Goal: Navigation & Orientation: Find specific page/section

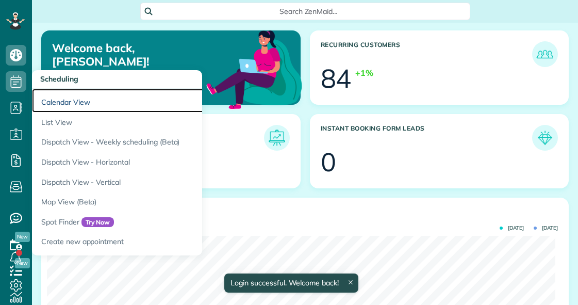
click at [53, 102] on link "Calendar View" at bounding box center [161, 101] width 258 height 24
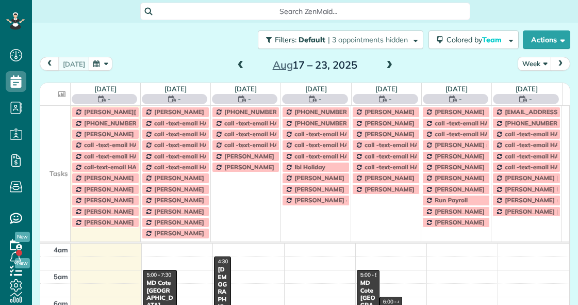
scroll to position [81, 0]
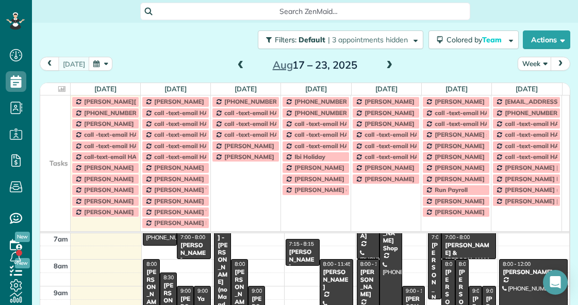
click at [57, 136] on td at bounding box center [55, 134] width 30 height 11
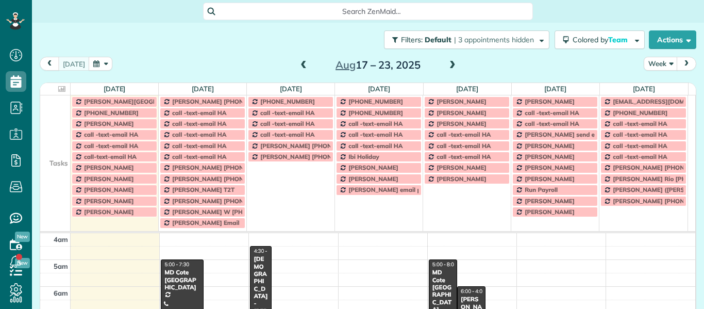
scroll to position [81, 0]
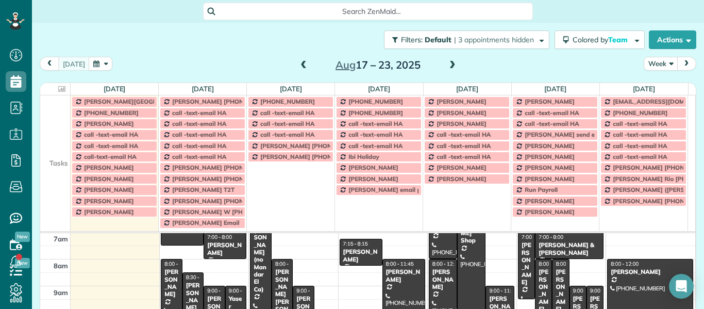
click at [653, 65] on button "Week" at bounding box center [661, 64] width 34 height 14
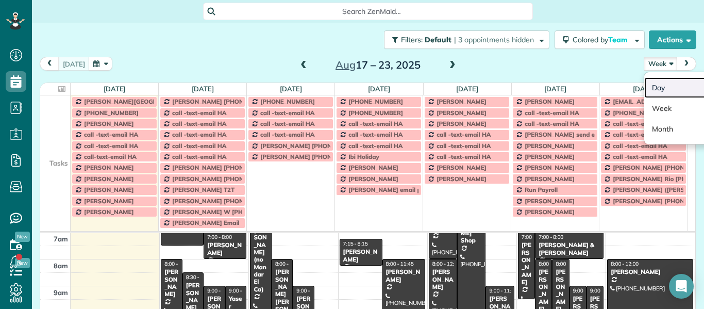
click at [657, 87] on link "Day" at bounding box center [684, 87] width 81 height 21
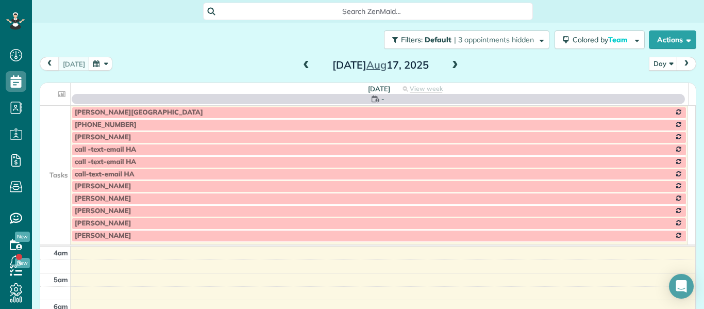
scroll to position [81, 0]
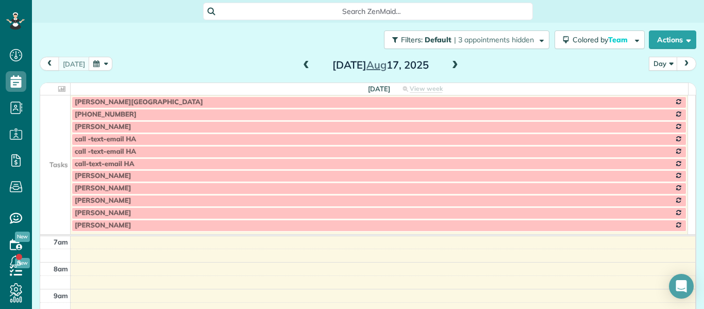
click at [450, 63] on span at bounding box center [454, 65] width 11 height 9
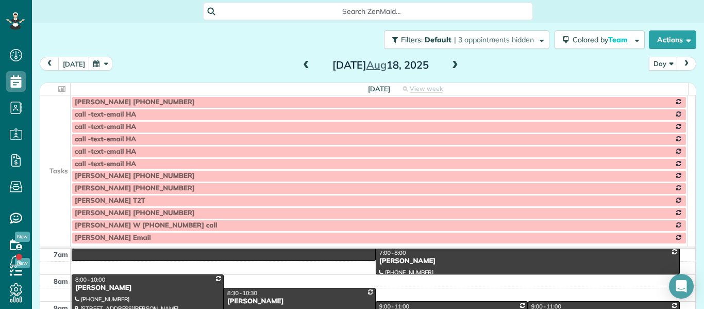
click at [55, 110] on td at bounding box center [55, 114] width 30 height 12
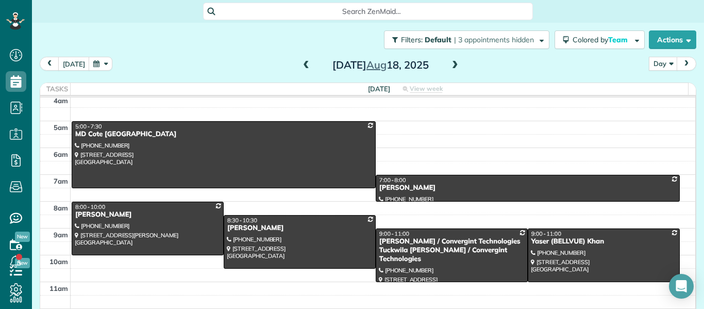
scroll to position [0, 0]
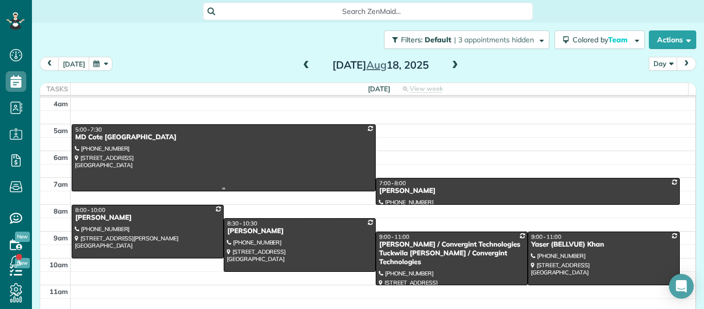
click at [239, 163] on div at bounding box center [223, 158] width 303 height 66
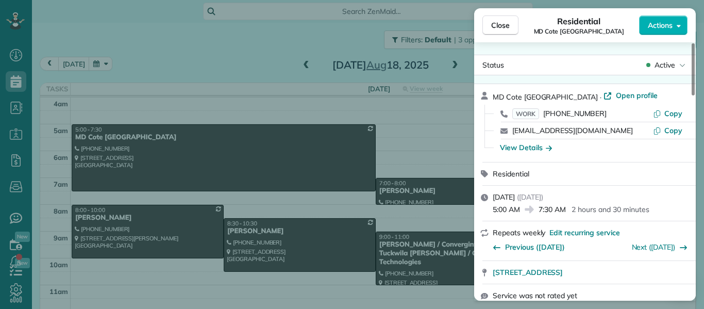
drag, startPoint x: 488, startPoint y: 276, endPoint x: 664, endPoint y: 278, distance: 175.7
click at [664, 278] on div "27203 216 Ave SE Maple Valley WA 98038" at bounding box center [585, 272] width 222 height 23
click at [675, 108] on button "Copy" at bounding box center [667, 113] width 29 height 10
click at [670, 115] on span "Copy" at bounding box center [673, 113] width 18 height 9
drag, startPoint x: 526, startPoint y: 270, endPoint x: 300, endPoint y: 38, distance: 323.9
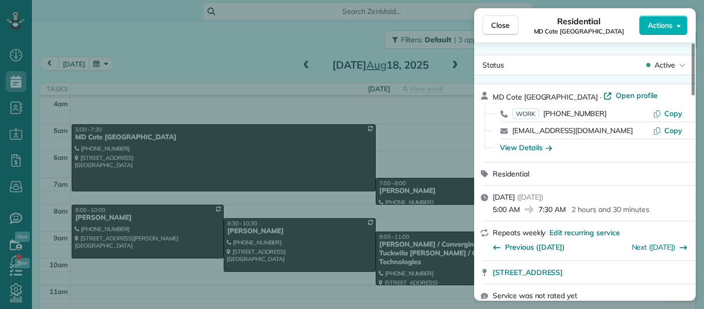
click at [300, 38] on div "Close Residential MD Cote Maple Valley Actions Status Active MD Cote Maple Vall…" at bounding box center [352, 154] width 704 height 309
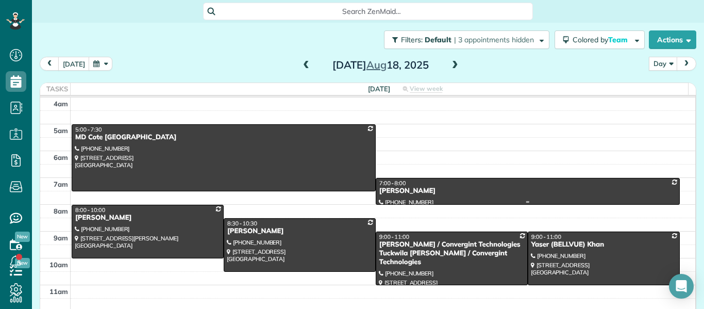
click at [442, 188] on div "Jennifer Ball" at bounding box center [528, 191] width 298 height 9
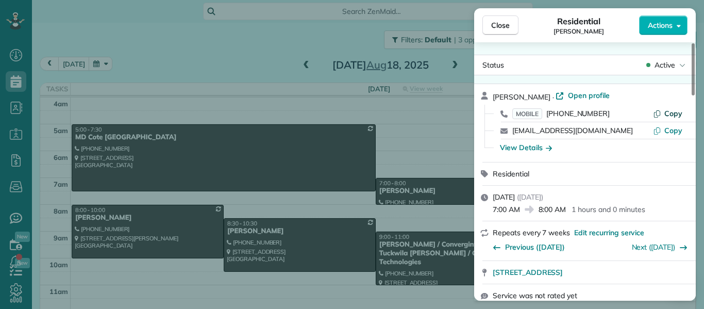
click at [673, 113] on span "Copy" at bounding box center [673, 113] width 18 height 9
drag, startPoint x: 491, startPoint y: 275, endPoint x: 632, endPoint y: 275, distance: 140.7
click at [632, 275] on div "12755 4th AVE NW Seattle WA 98177 Open in maps Open in maps" at bounding box center [585, 272] width 222 height 23
click at [527, 147] on div "View Details" at bounding box center [526, 147] width 52 height 10
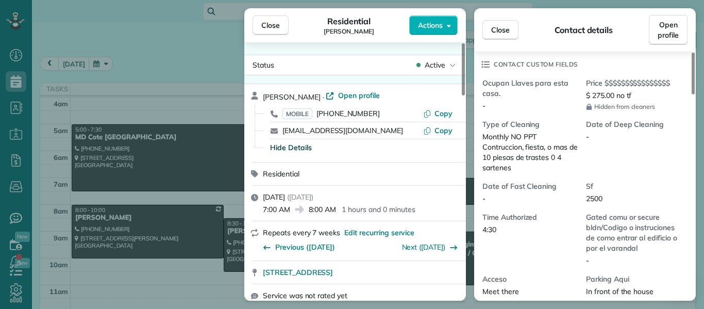
scroll to position [309, 0]
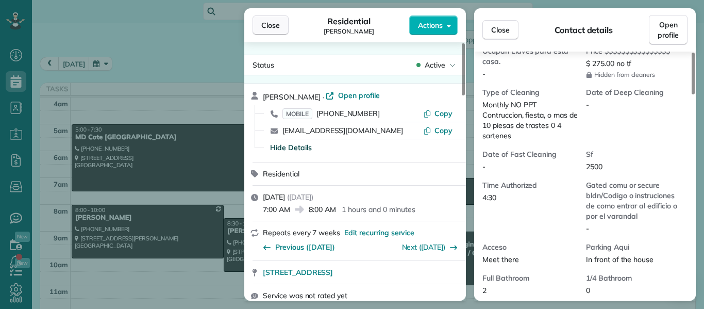
click at [271, 26] on span "Close" at bounding box center [270, 25] width 19 height 10
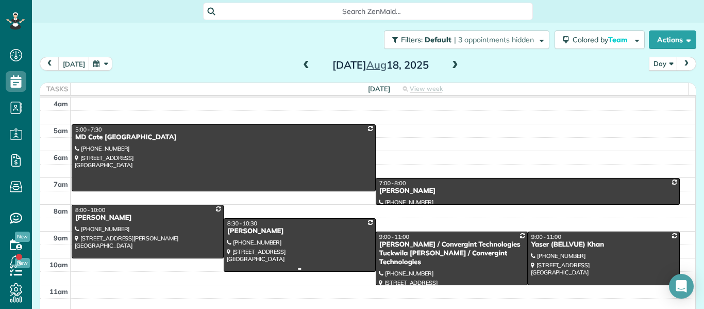
scroll to position [52, 0]
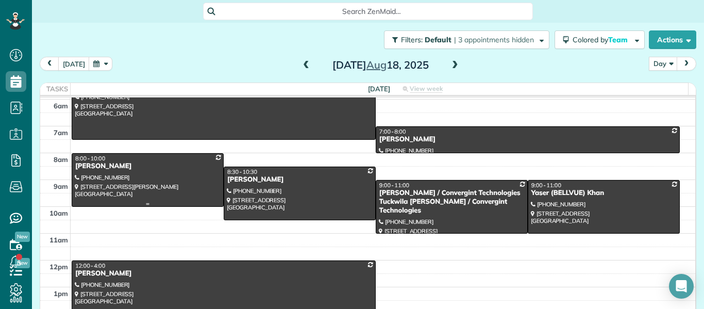
click at [133, 188] on div at bounding box center [147, 180] width 151 height 53
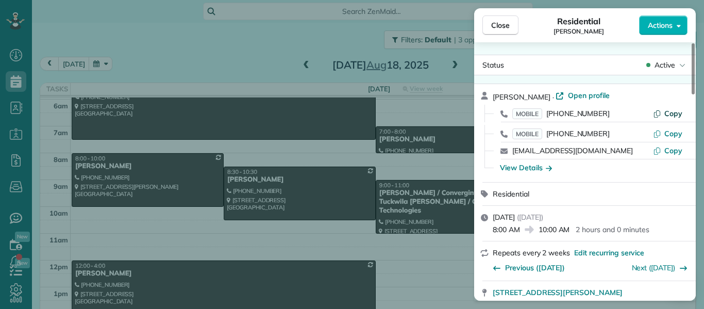
click at [673, 108] on button "Copy" at bounding box center [667, 113] width 29 height 10
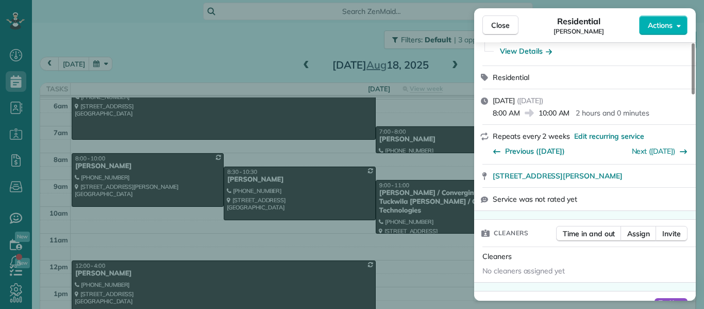
scroll to position [132, 0]
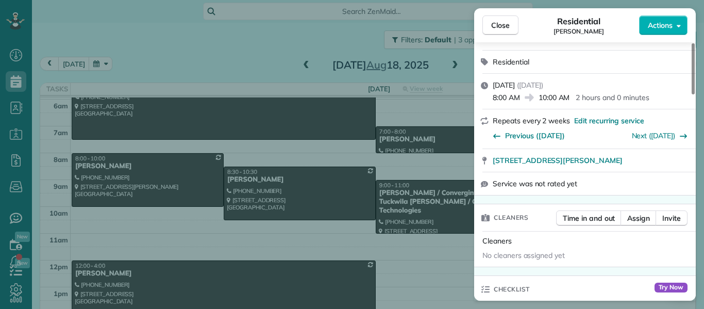
drag, startPoint x: 491, startPoint y: 294, endPoint x: 665, endPoint y: 154, distance: 224.3
click at [665, 154] on div "6954 Parshall Place Southwest Seattle WA 98136" at bounding box center [585, 160] width 222 height 23
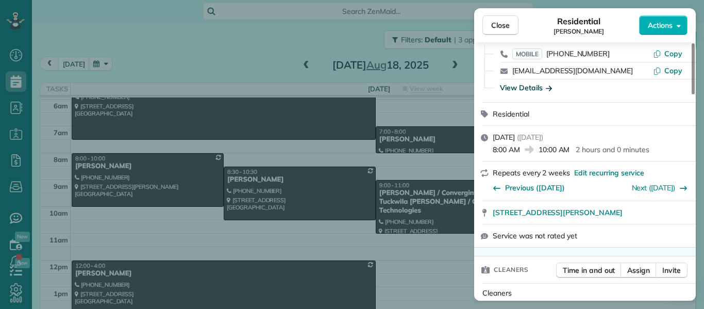
click at [527, 86] on div "View Details" at bounding box center [526, 87] width 52 height 10
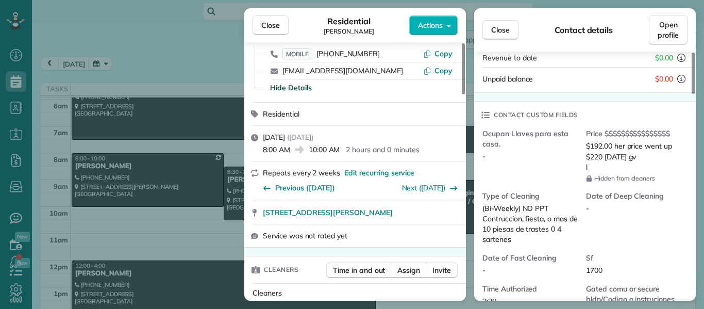
scroll to position [260, 0]
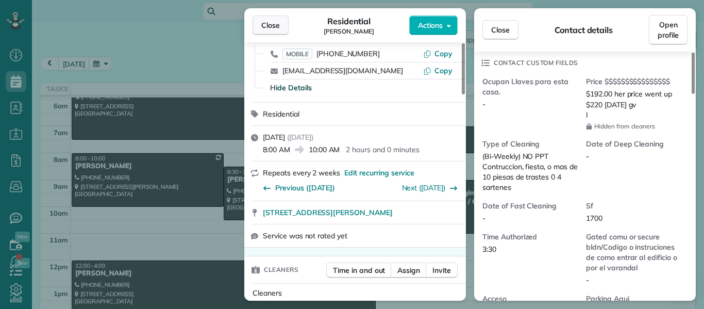
click at [280, 22] on button "Close" at bounding box center [270, 25] width 36 height 20
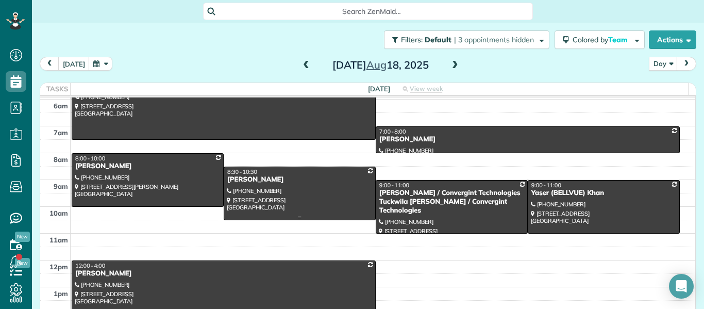
click at [314, 195] on div at bounding box center [299, 193] width 151 height 53
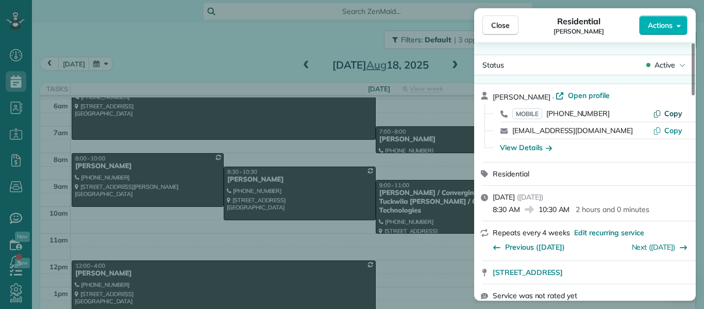
click at [667, 112] on span "Copy" at bounding box center [673, 113] width 18 height 9
drag, startPoint x: 486, startPoint y: 275, endPoint x: 654, endPoint y: 279, distance: 168.0
click at [654, 279] on div "5110 NE 2nd CT Renton WA 98059" at bounding box center [585, 272] width 222 height 23
click at [525, 150] on div "View Details" at bounding box center [526, 147] width 52 height 10
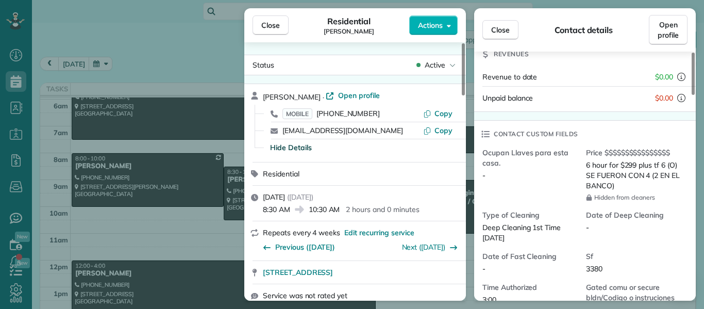
scroll to position [208, 0]
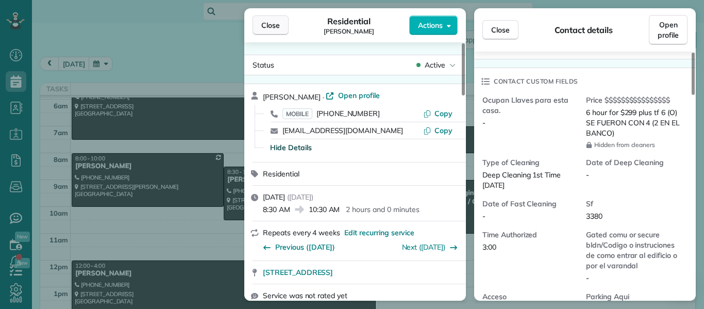
click at [282, 23] on button "Close" at bounding box center [270, 25] width 36 height 20
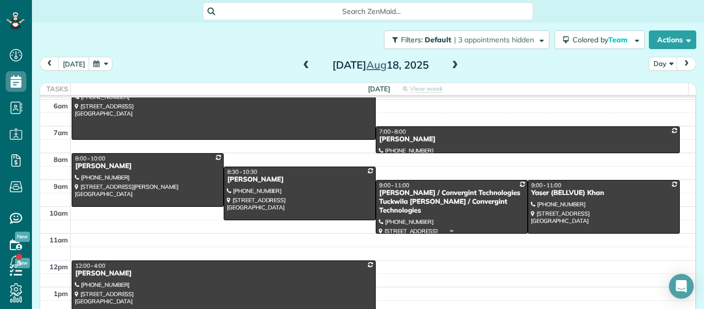
click at [423, 202] on div "Joe Casey / Convergint Technologies Tuckwila Joe Casey / Convergint Technologies" at bounding box center [452, 202] width 146 height 26
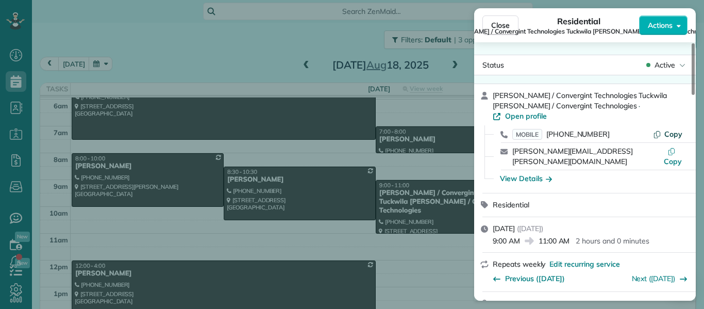
click at [669, 129] on span "Copy" at bounding box center [673, 133] width 18 height 9
drag, startPoint x: 489, startPoint y: 283, endPoint x: 656, endPoint y: 283, distance: 166.9
click at [656, 292] on div "1100 Oakesdale AVE SW Renton WA 98057 Open in maps Open in maps" at bounding box center [585, 303] width 222 height 23
click at [530, 173] on div "View Details" at bounding box center [526, 178] width 52 height 10
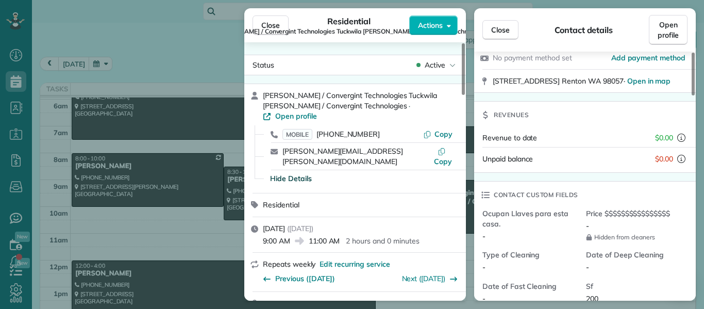
scroll to position [208, 0]
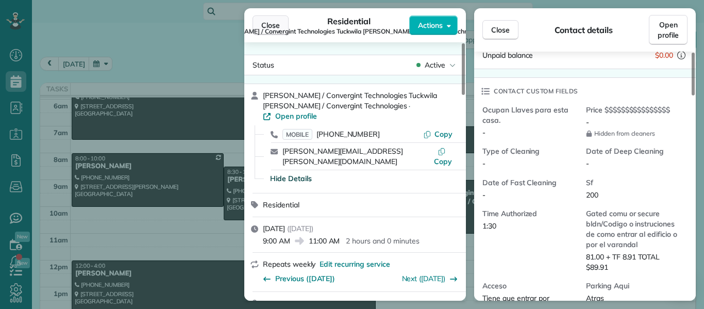
click at [276, 20] on button "Close" at bounding box center [270, 25] width 36 height 20
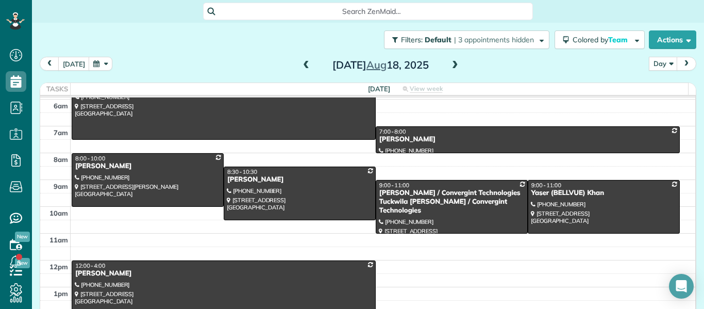
click at [580, 217] on div at bounding box center [603, 206] width 151 height 53
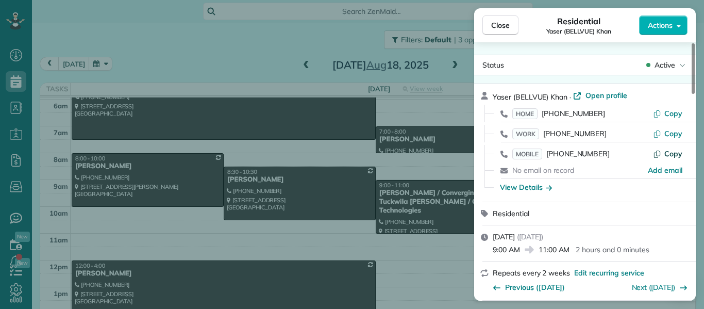
click at [679, 153] on span "Copy" at bounding box center [673, 153] width 18 height 9
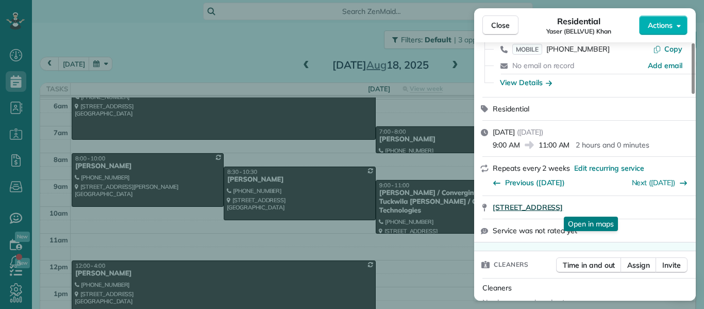
drag, startPoint x: 491, startPoint y: 208, endPoint x: 626, endPoint y: 206, distance: 135.5
click at [626, 206] on div "309 124th PL NE Bellevue WA 98005 Open in maps Open in maps" at bounding box center [585, 207] width 222 height 23
click at [510, 81] on div "View Details" at bounding box center [526, 82] width 52 height 10
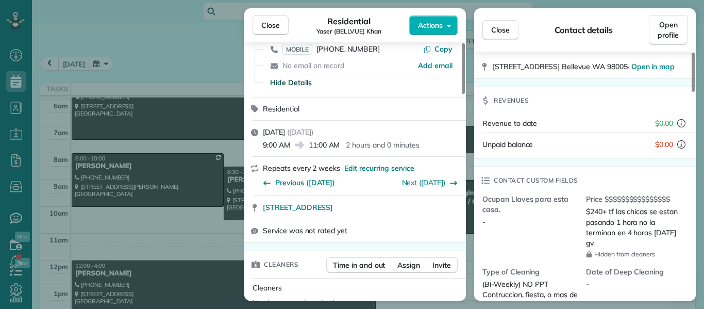
scroll to position [361, 0]
